Goal: Entertainment & Leisure: Consume media (video, audio)

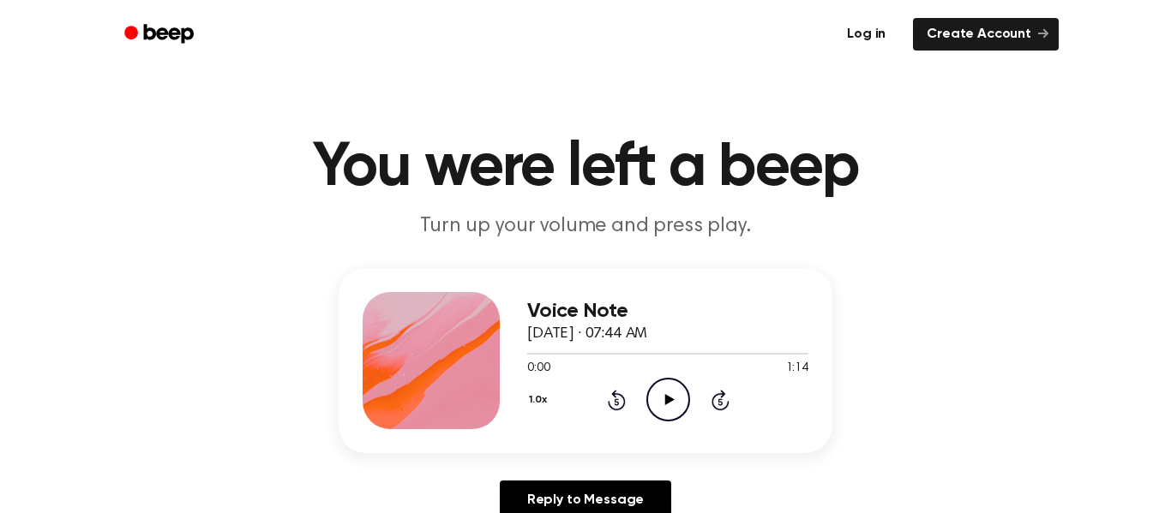
click at [879, 26] on link "Log in" at bounding box center [866, 34] width 73 height 39
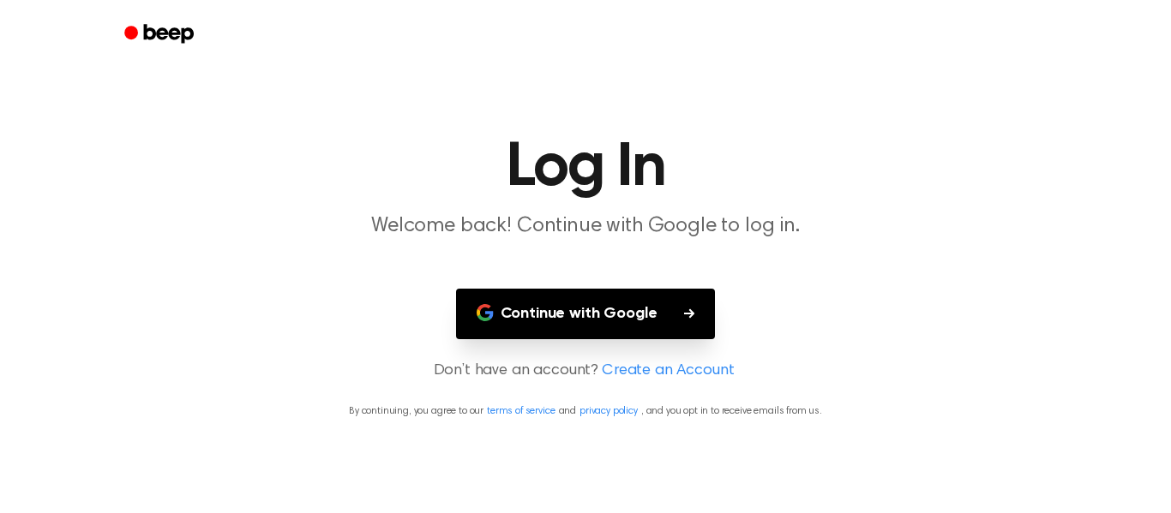
click at [547, 321] on button "Continue with Google" at bounding box center [586, 314] width 260 height 51
click at [650, 316] on button "Continue with Google" at bounding box center [586, 314] width 260 height 51
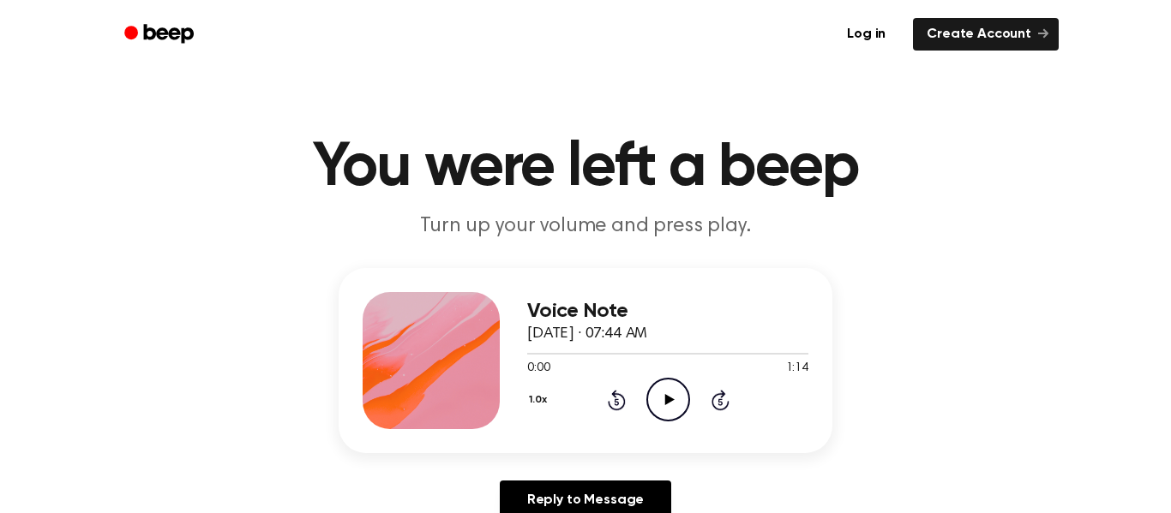
click at [668, 399] on icon at bounding box center [668, 399] width 9 height 11
click at [664, 399] on icon at bounding box center [668, 399] width 9 height 11
click at [716, 397] on icon "Skip 5 seconds" at bounding box center [719, 400] width 19 height 22
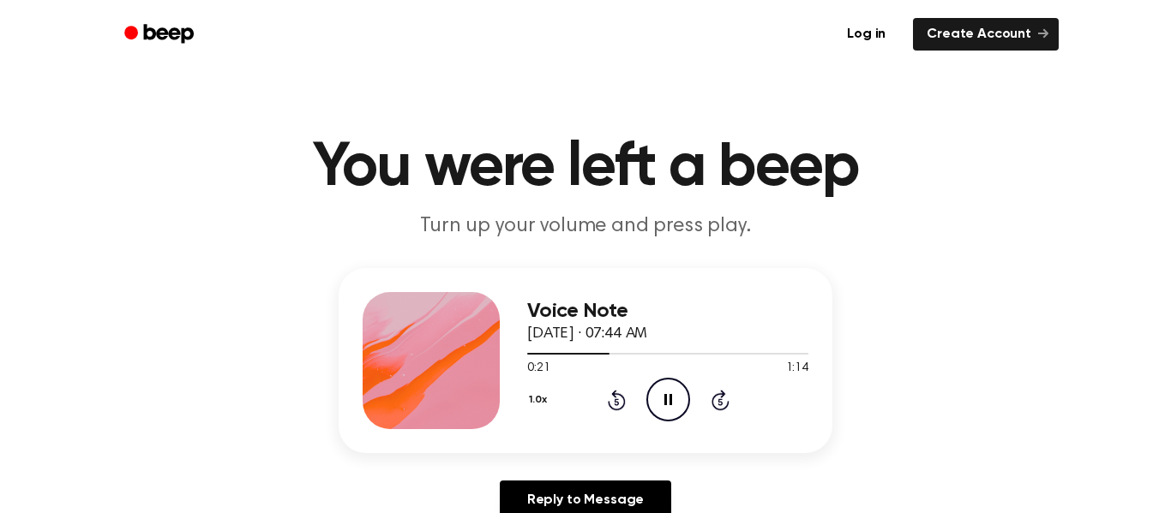
click at [716, 397] on icon "Skip 5 seconds" at bounding box center [719, 400] width 19 height 22
click at [661, 401] on icon "Play Audio" at bounding box center [668, 400] width 44 height 44
click at [656, 405] on icon "Play Audio" at bounding box center [668, 400] width 44 height 44
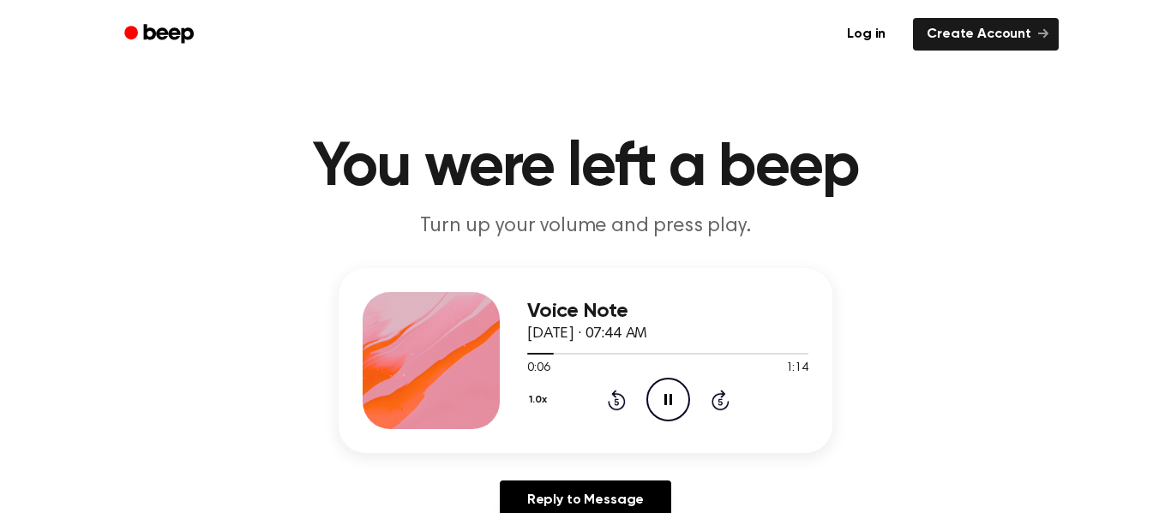
click at [609, 409] on icon "Rewind 5 seconds" at bounding box center [616, 400] width 19 height 22
click at [614, 411] on icon at bounding box center [617, 400] width 18 height 21
click at [615, 411] on icon at bounding box center [617, 400] width 18 height 21
click at [618, 400] on icon at bounding box center [616, 402] width 4 height 7
click at [616, 398] on icon at bounding box center [617, 400] width 18 height 21
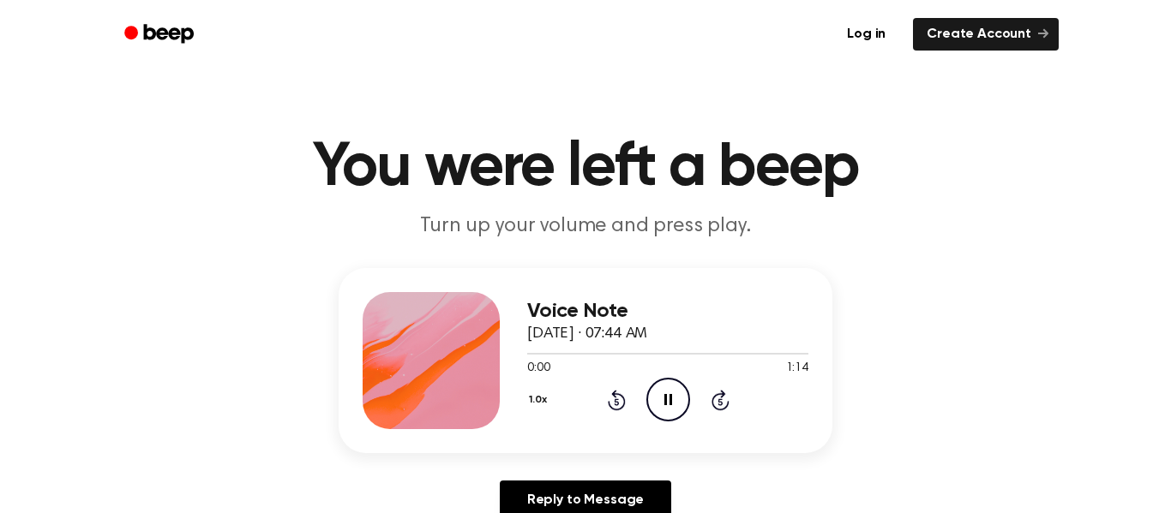
click at [617, 398] on icon "Rewind 5 seconds" at bounding box center [616, 400] width 19 height 22
click at [618, 393] on icon "Rewind 5 seconds" at bounding box center [616, 400] width 19 height 22
click at [607, 399] on icon "Rewind 5 seconds" at bounding box center [616, 400] width 19 height 22
click at [605, 400] on div "1.0x Rewind 5 seconds Pause Audio Skip 5 seconds" at bounding box center [667, 400] width 281 height 44
click at [616, 402] on icon at bounding box center [616, 402] width 4 height 7
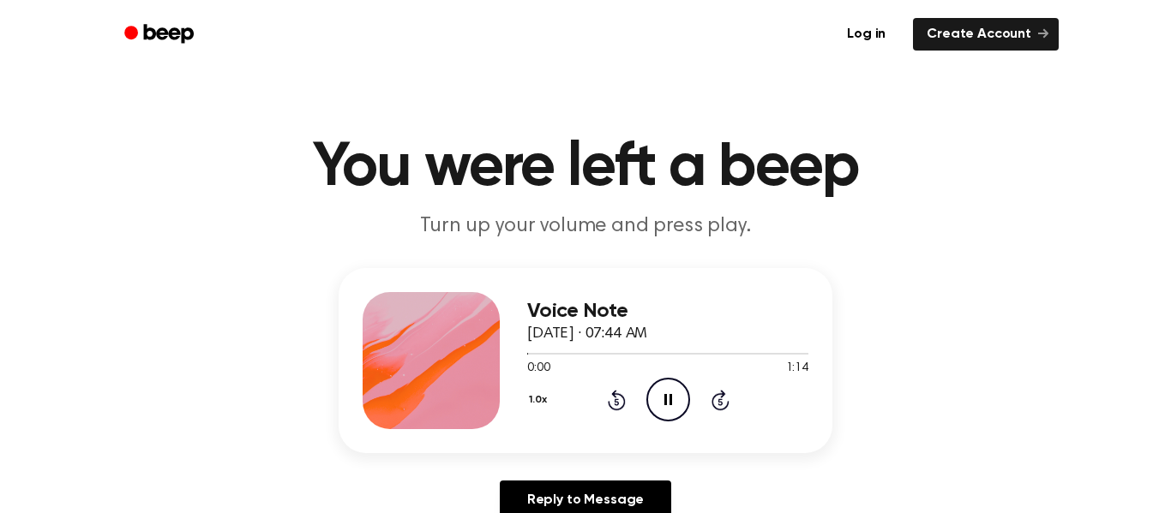
click at [614, 393] on icon at bounding box center [617, 400] width 18 height 21
click at [607, 393] on icon "Rewind 5 seconds" at bounding box center [616, 400] width 19 height 22
click at [616, 402] on icon at bounding box center [616, 402] width 4 height 7
click at [608, 400] on icon "Rewind 5 seconds" at bounding box center [616, 400] width 19 height 22
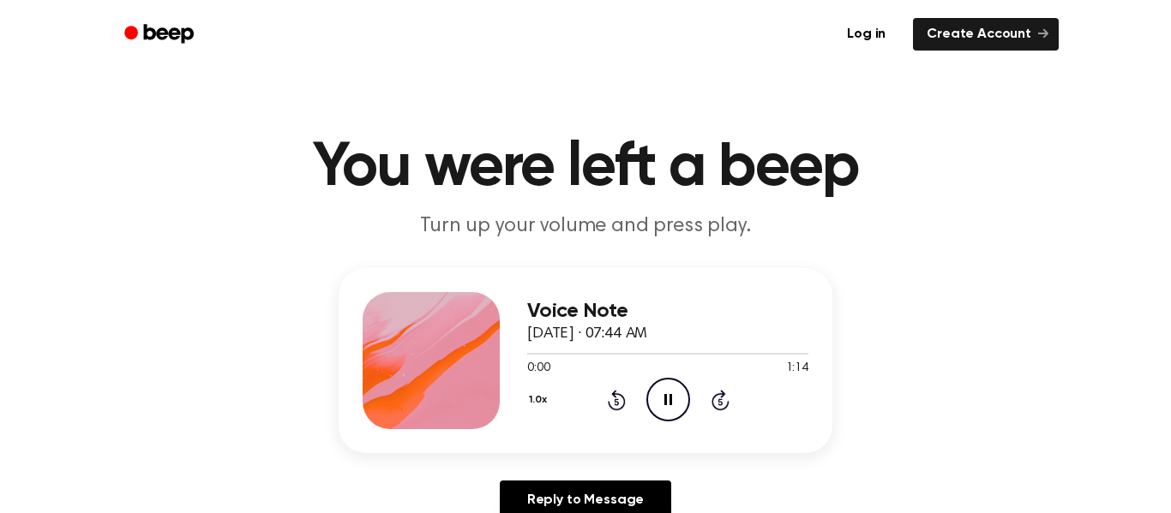
click at [616, 402] on icon at bounding box center [616, 402] width 4 height 7
click at [610, 394] on icon "Rewind 5 seconds" at bounding box center [616, 400] width 19 height 22
click at [611, 390] on icon "Rewind 5 seconds" at bounding box center [616, 400] width 19 height 22
click at [615, 390] on icon at bounding box center [617, 400] width 18 height 21
click at [607, 393] on icon "Rewind 5 seconds" at bounding box center [616, 400] width 19 height 22
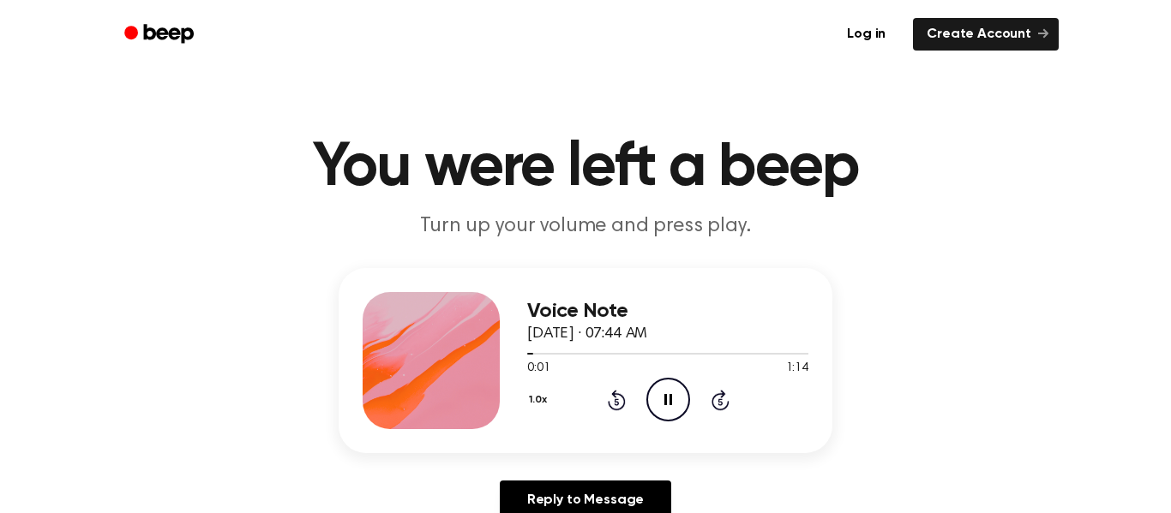
click at [669, 413] on icon "Pause Audio" at bounding box center [668, 400] width 44 height 44
click at [651, 412] on circle at bounding box center [668, 400] width 42 height 42
click at [669, 397] on icon at bounding box center [668, 399] width 8 height 11
click at [669, 397] on icon "Play Audio" at bounding box center [668, 400] width 44 height 44
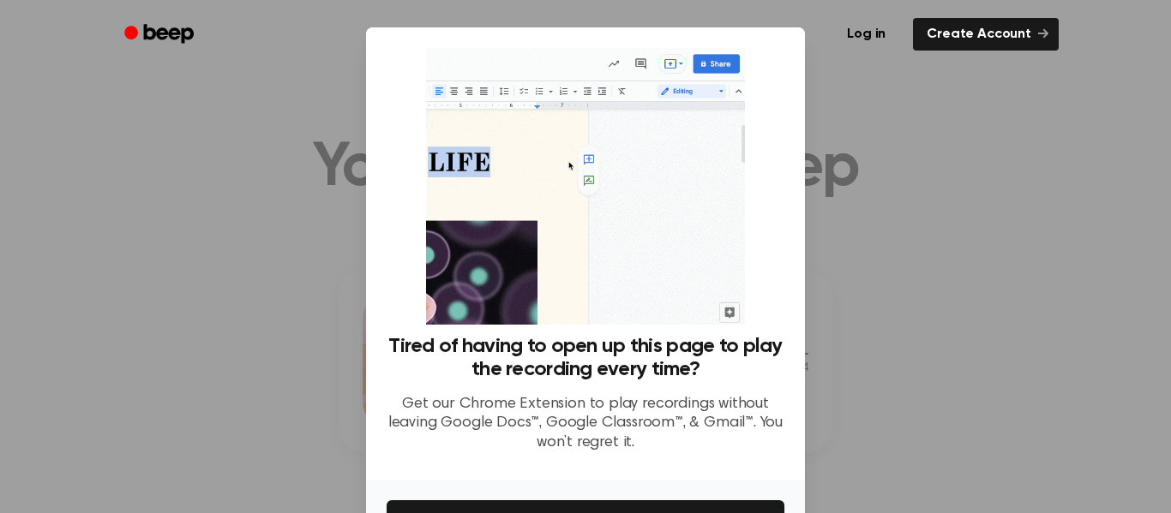
click at [1000, 397] on div at bounding box center [585, 256] width 1171 height 513
click at [993, 395] on div at bounding box center [585, 256] width 1171 height 513
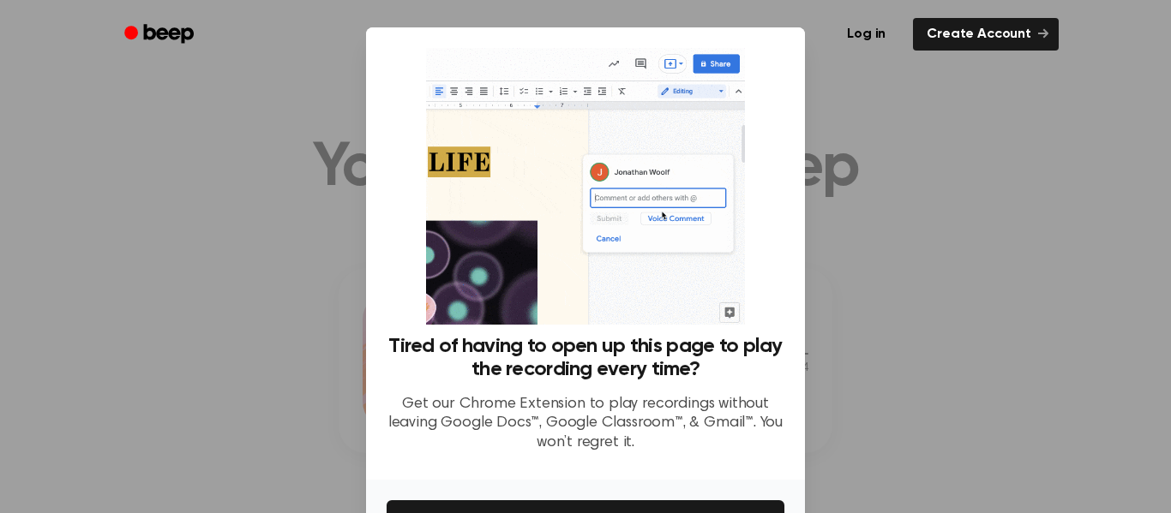
click at [993, 395] on div at bounding box center [585, 256] width 1171 height 513
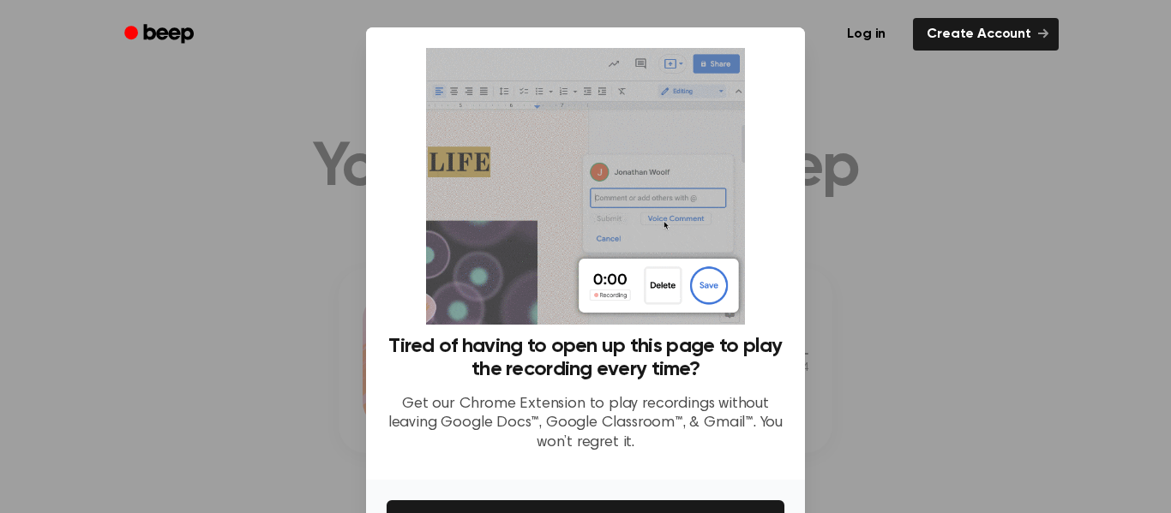
click at [993, 395] on div at bounding box center [585, 256] width 1171 height 513
click at [590, 158] on img at bounding box center [585, 186] width 318 height 277
click at [585, 153] on img at bounding box center [585, 186] width 318 height 277
click at [932, 192] on div at bounding box center [585, 256] width 1171 height 513
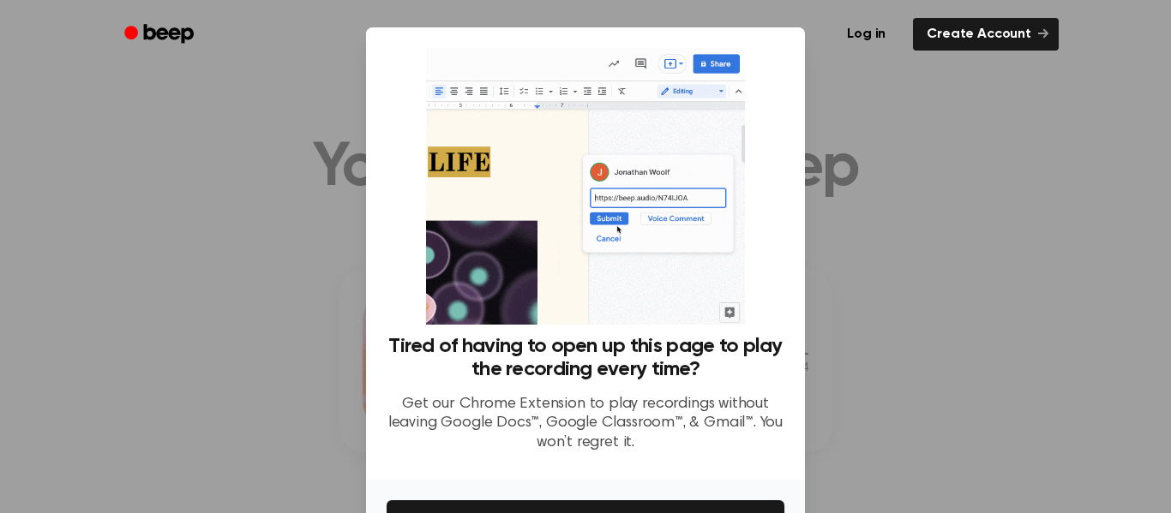
click at [931, 179] on div at bounding box center [585, 256] width 1171 height 513
